Goal: Information Seeking & Learning: Learn about a topic

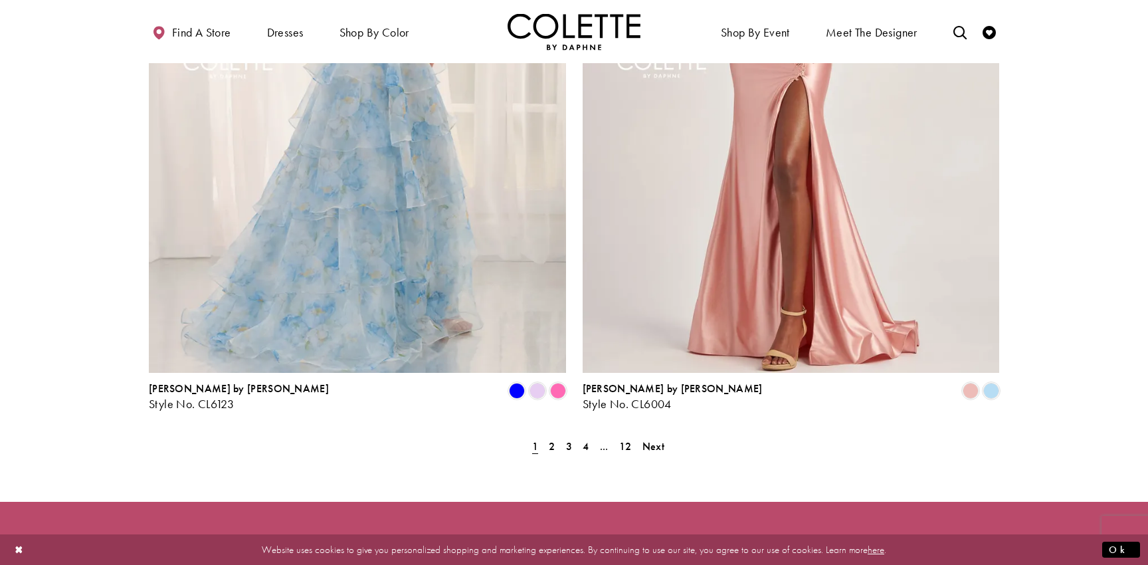
scroll to position [2601, 0]
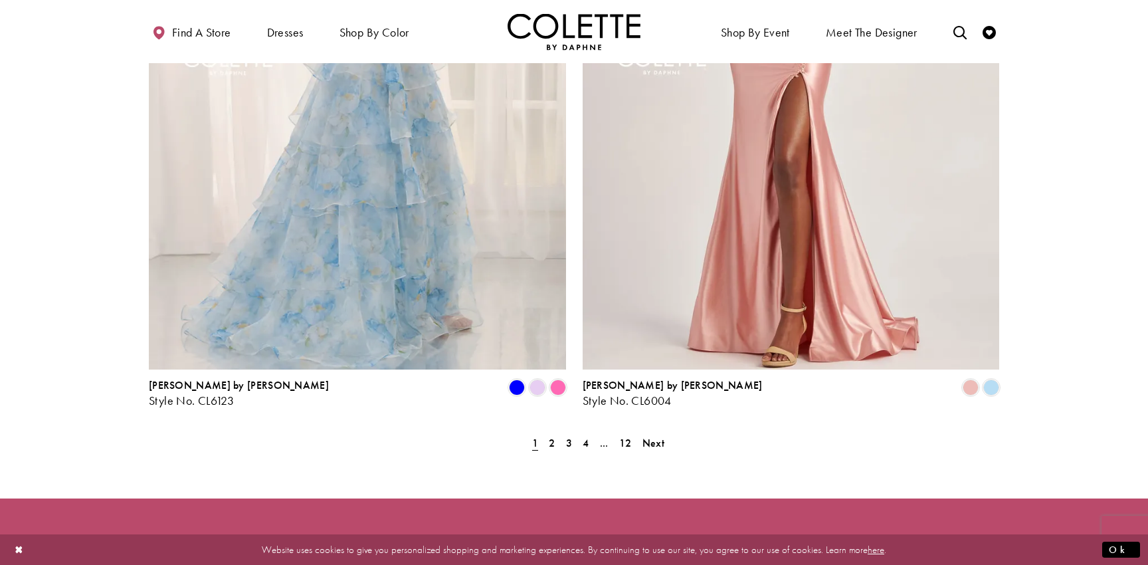
click at [300, 190] on img "Visit Colette by Daphne Style No. CL6123 Page" at bounding box center [357, 66] width 417 height 607
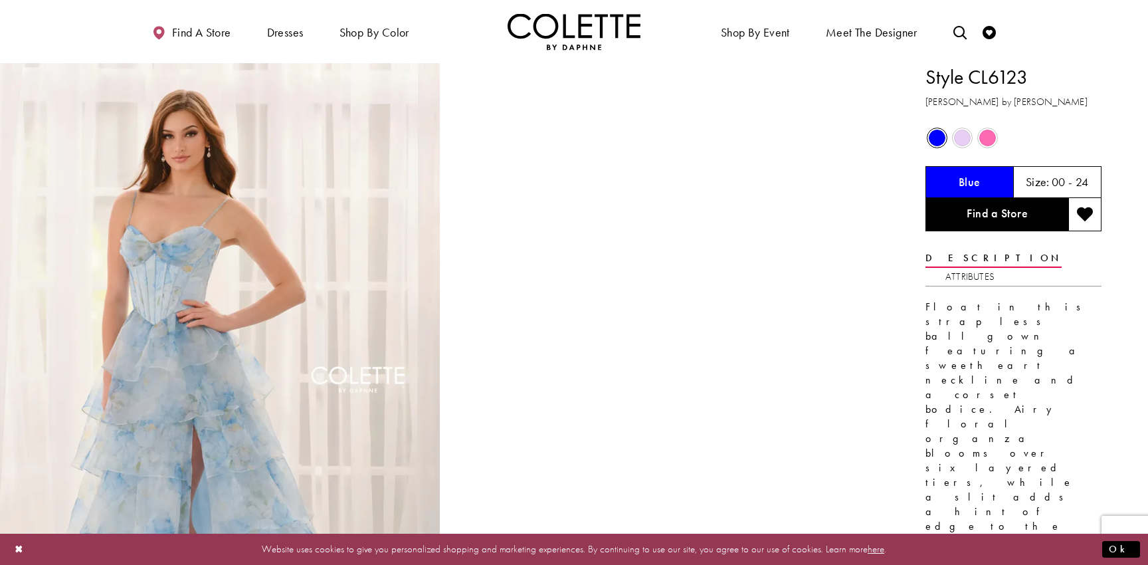
click at [1010, 78] on h1 "Style CL6123" at bounding box center [1014, 77] width 176 height 28
copy h1 "CL6123"
